Goal: Navigation & Orientation: Find specific page/section

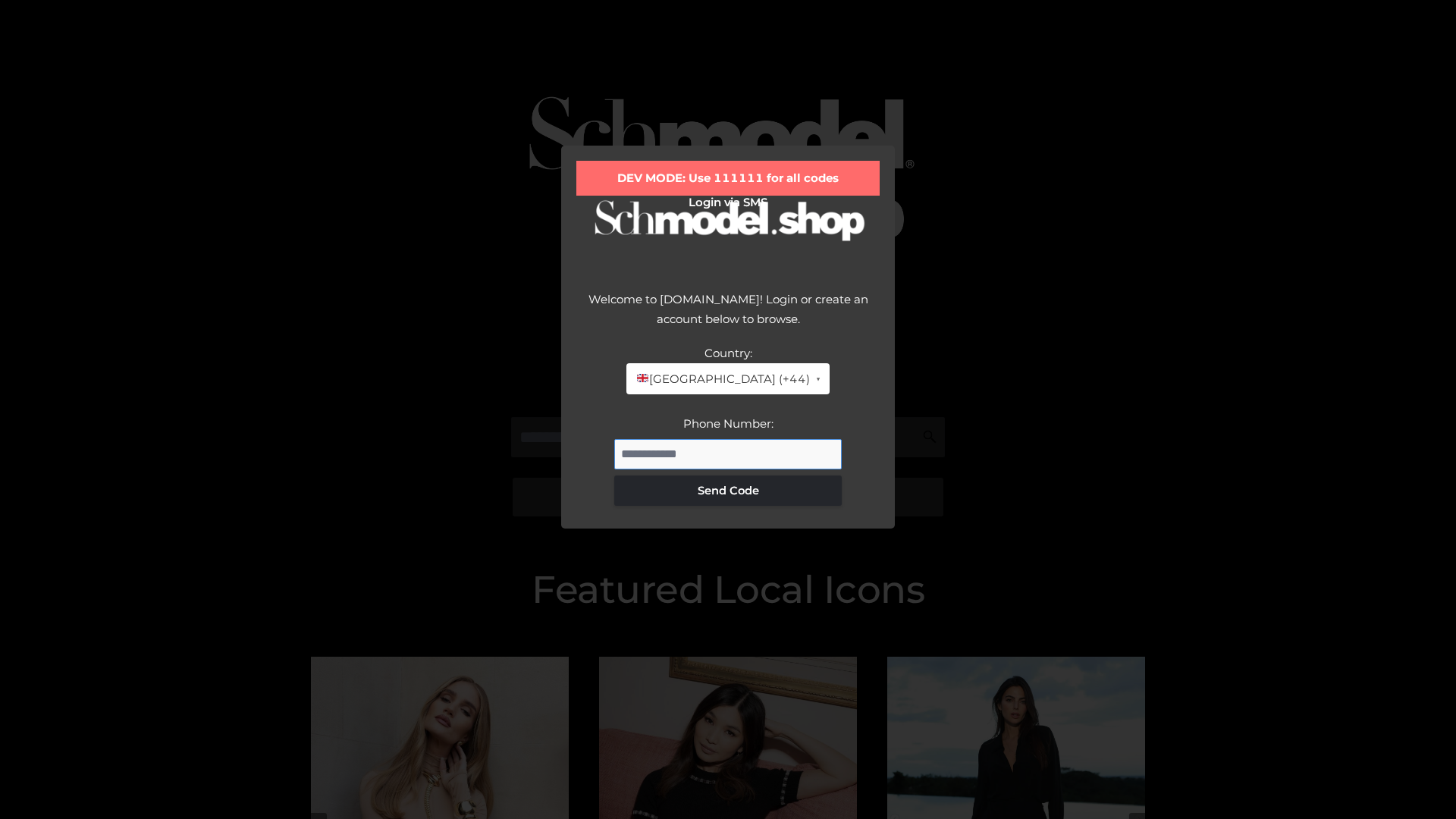
click at [728, 454] on input "Phone Number:" at bounding box center [728, 455] width 228 height 30
type input "**********"
click at [728, 490] on button "Send Code" at bounding box center [728, 491] width 228 height 30
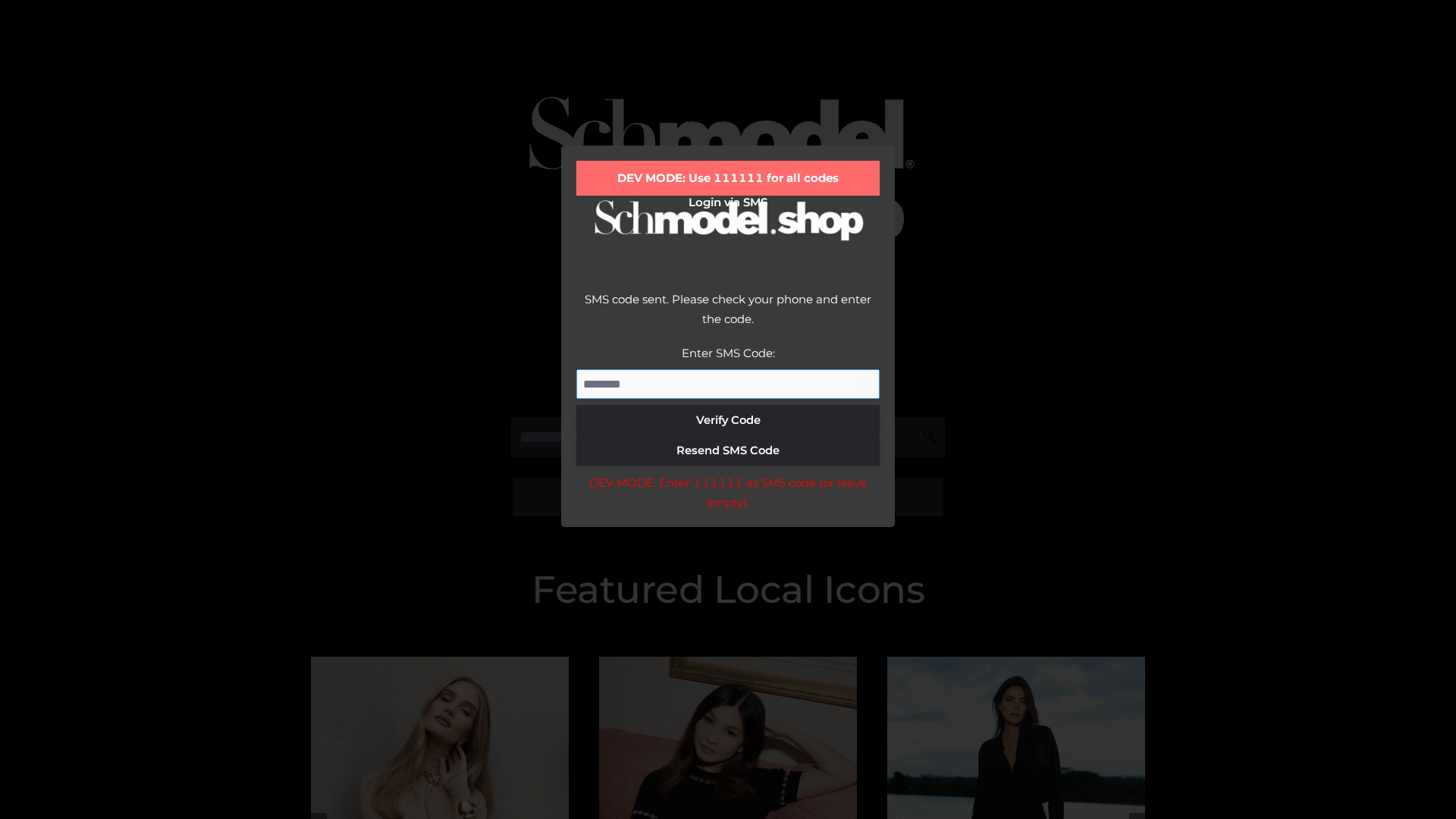
click at [728, 384] on input "Enter SMS Code:" at bounding box center [728, 385] width 304 height 30
type input "******"
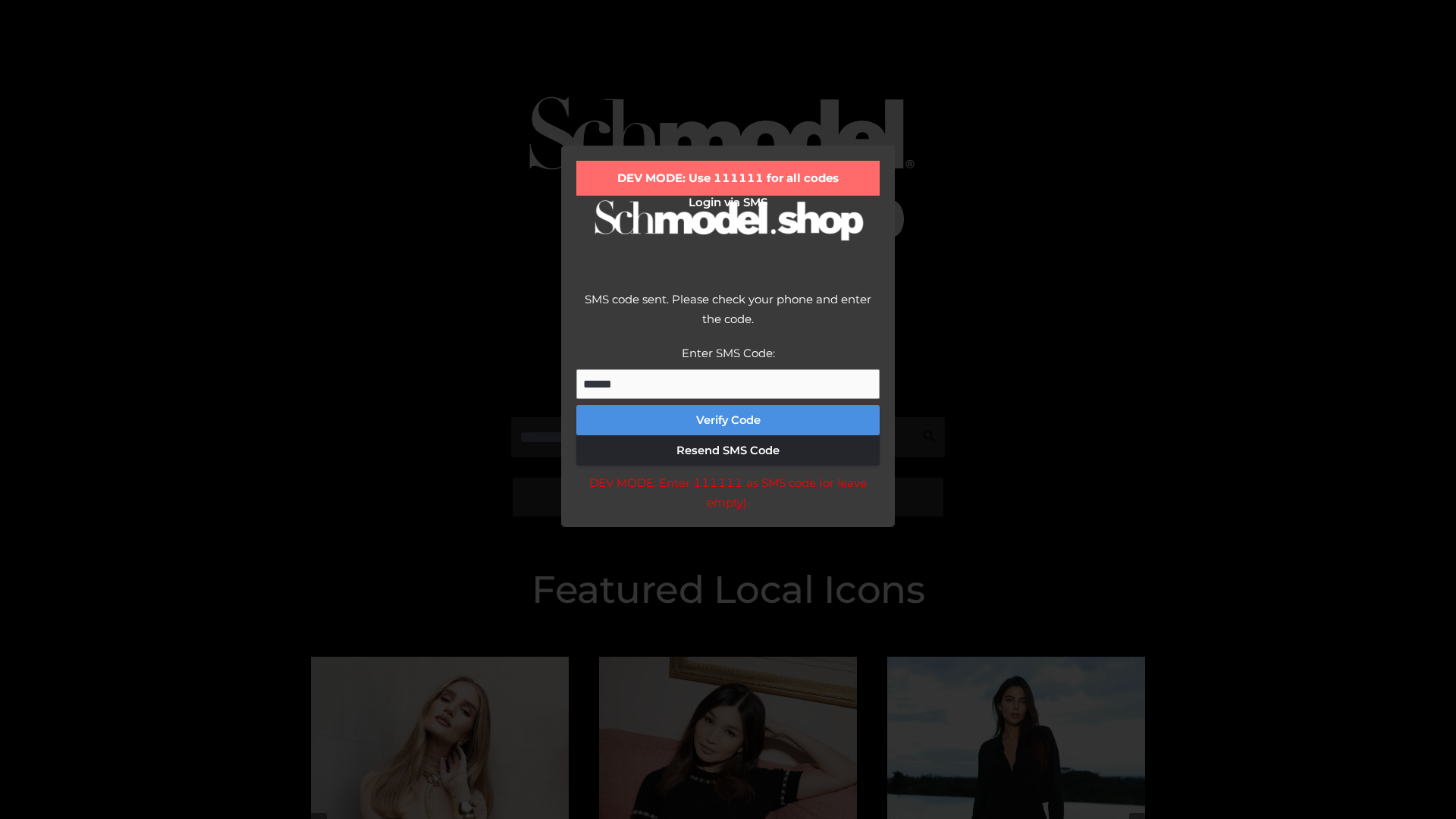
click at [728, 420] on button "Verify Code" at bounding box center [728, 420] width 304 height 30
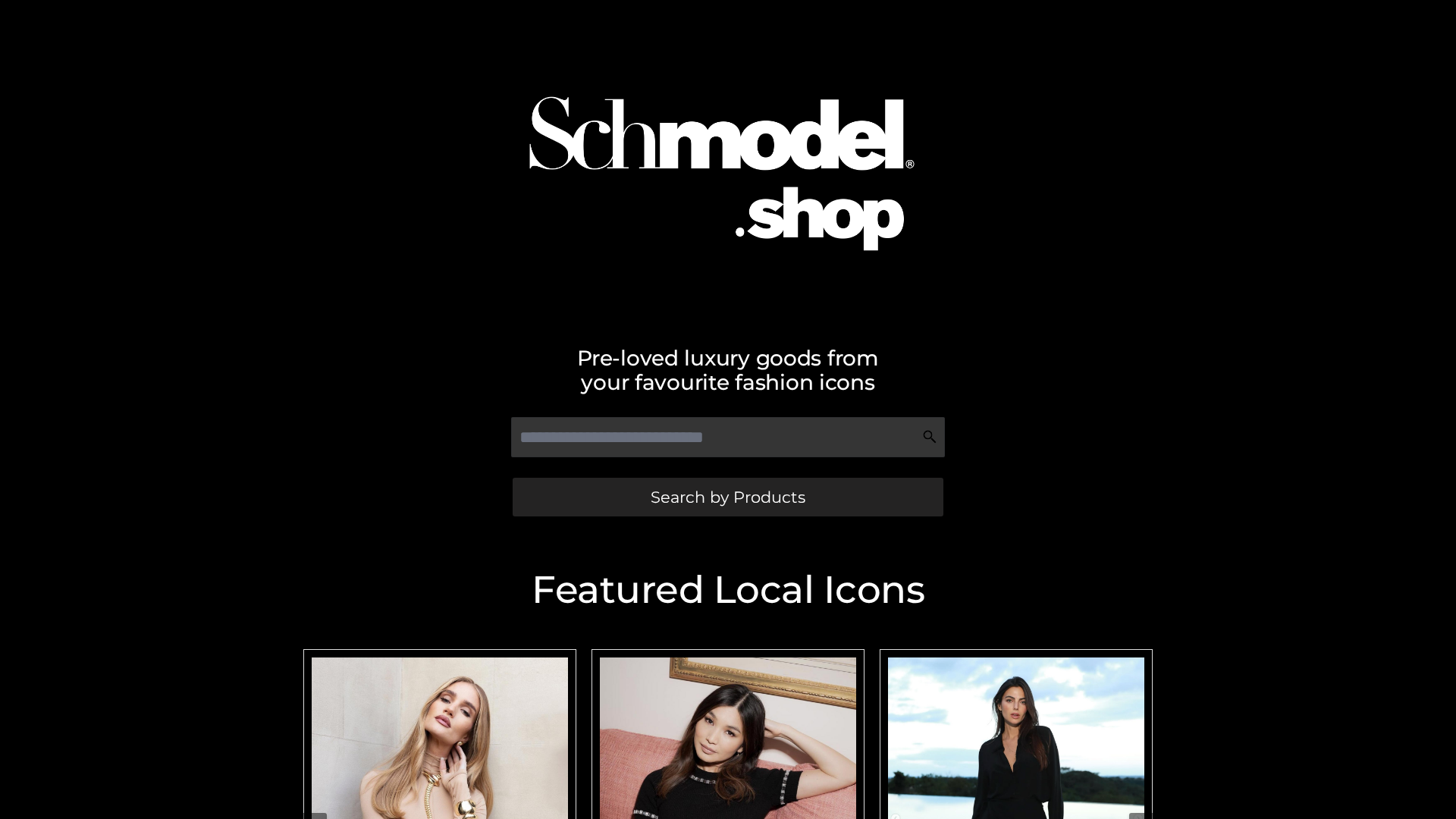
click at [727, 497] on span "Search by Products" at bounding box center [728, 497] width 154 height 16
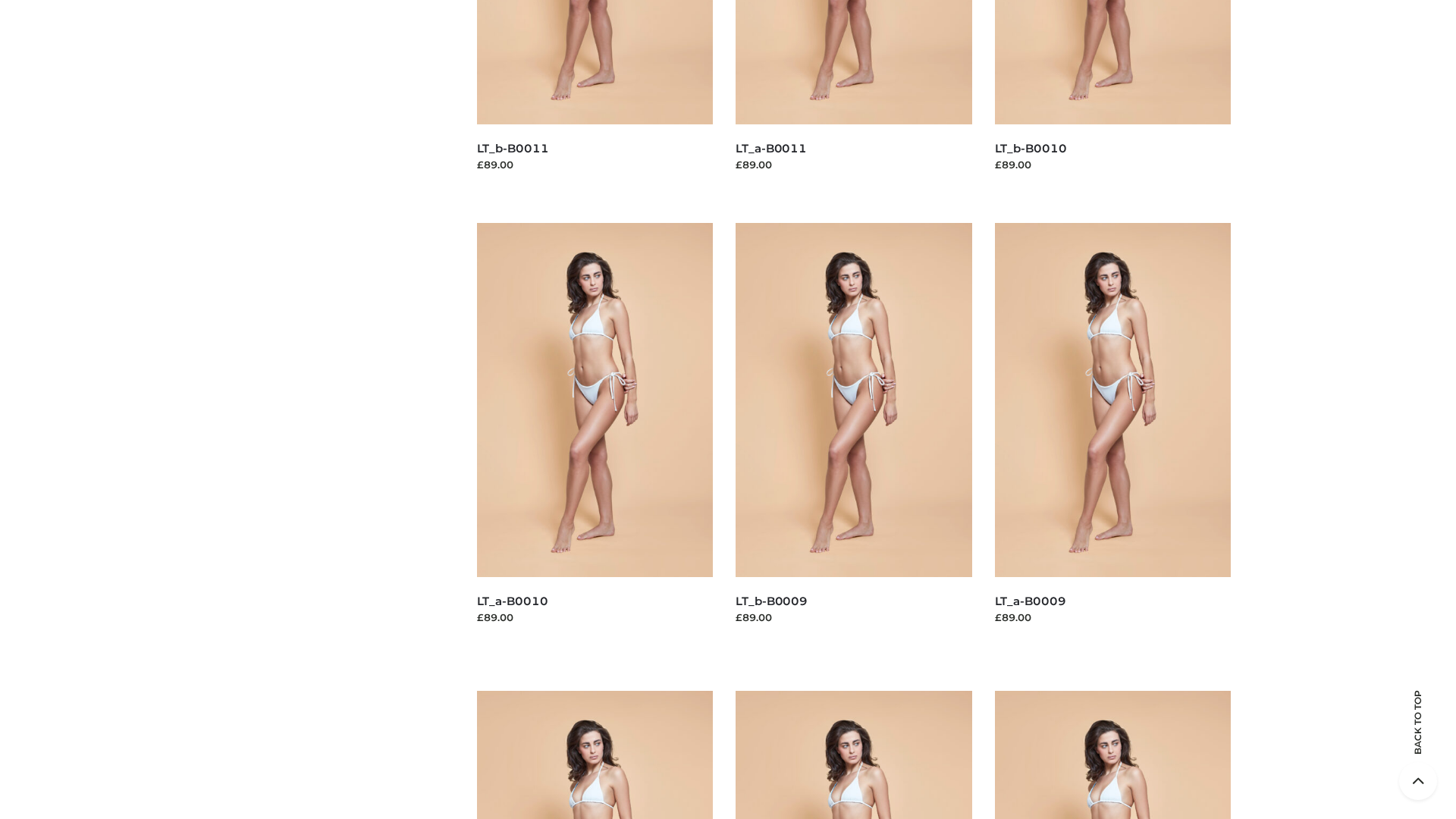
scroll to position [3999, 0]
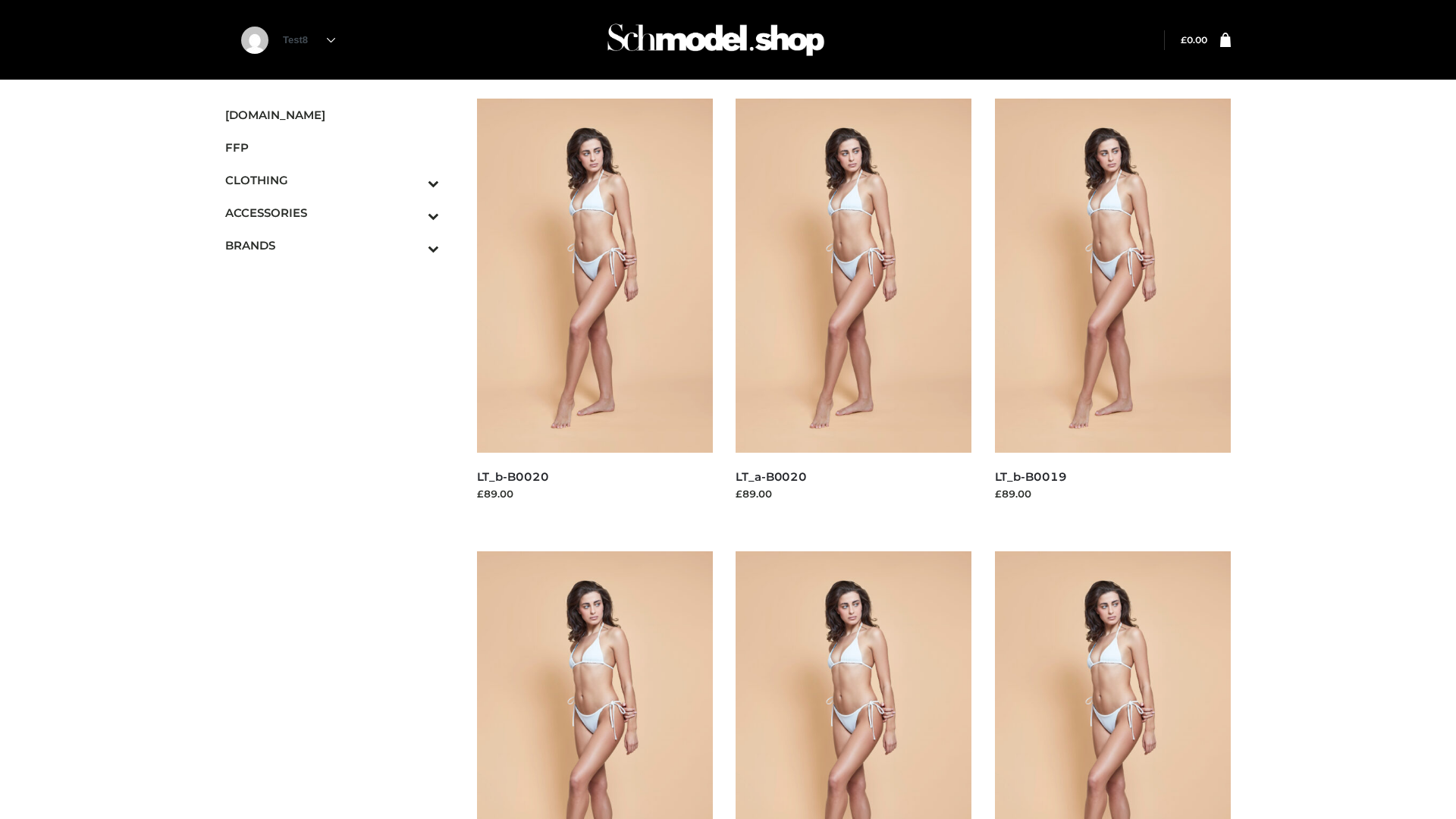
scroll to position [1235, 0]
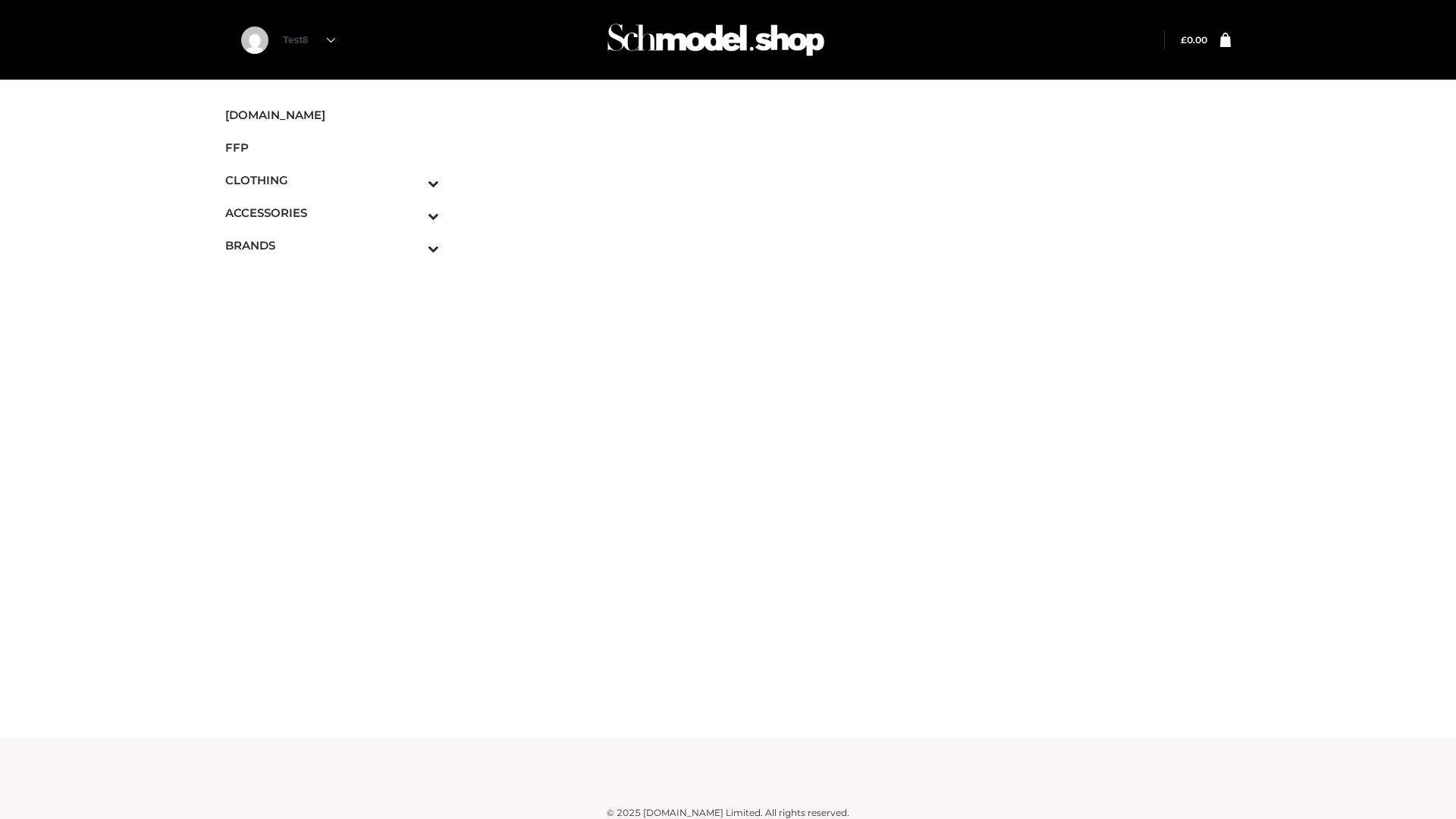
scroll to position [9, 0]
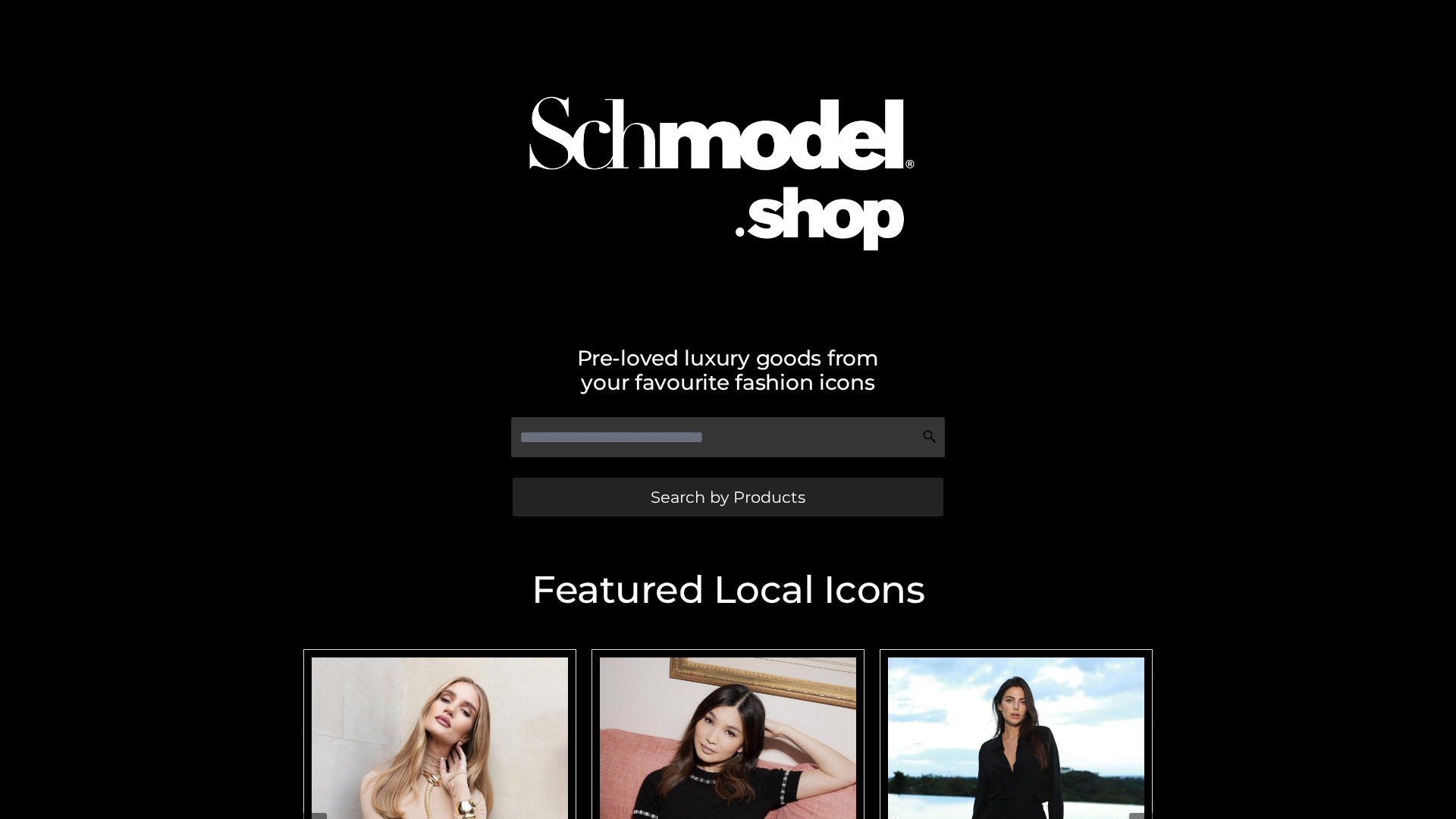
click at [727, 497] on span "Search by Products" at bounding box center [728, 497] width 154 height 16
